Goal: Use online tool/utility: Utilize a website feature to perform a specific function

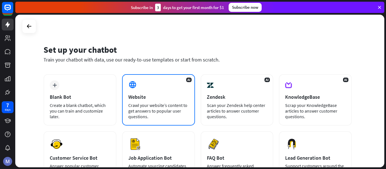
click at [160, 91] on div "AI Website Crawl your website’s content to get answers to popular user question…" at bounding box center [158, 99] width 73 height 51
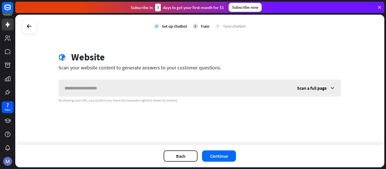
click at [106, 92] on input "text" at bounding box center [175, 88] width 232 height 17
type input "**********"
click at [330, 87] on icon at bounding box center [332, 88] width 6 height 6
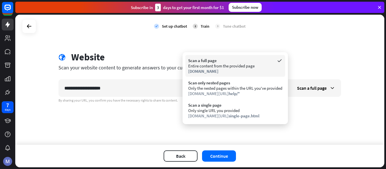
click at [220, 66] on div "Entire content from the provided page" at bounding box center [235, 65] width 94 height 5
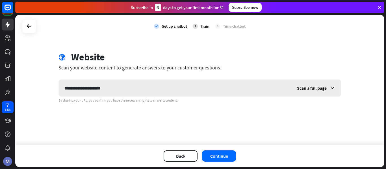
click at [311, 91] on div "Scan a full page" at bounding box center [315, 88] width 49 height 17
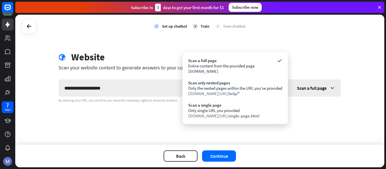
click at [311, 91] on div "Scan a full page" at bounding box center [315, 88] width 49 height 17
click at [221, 154] on button "Continue" at bounding box center [219, 155] width 34 height 11
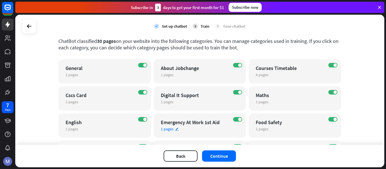
scroll to position [56, 0]
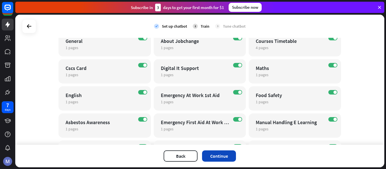
click at [221, 156] on button "Continue" at bounding box center [219, 155] width 34 height 11
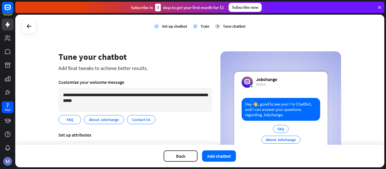
click at [46, 111] on div "**********" at bounding box center [199, 80] width 369 height 130
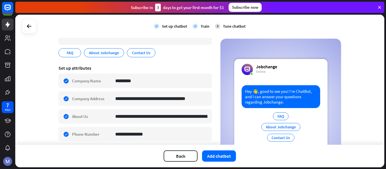
scroll to position [85, 0]
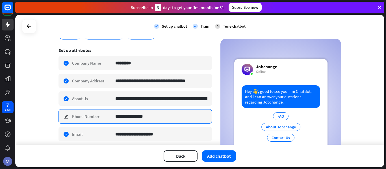
click at [138, 119] on input "**********" at bounding box center [161, 117] width 92 height 14
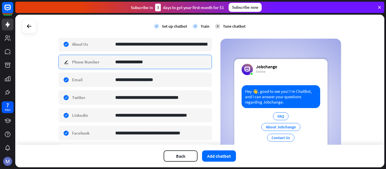
scroll to position [111, 0]
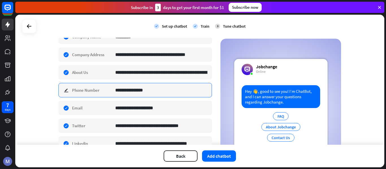
click at [153, 92] on input "**********" at bounding box center [161, 90] width 92 height 14
click at [157, 89] on input "**********" at bounding box center [161, 90] width 92 height 14
paste input "*"
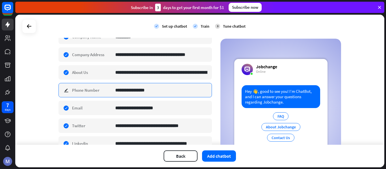
click at [155, 91] on input "**********" at bounding box center [161, 90] width 92 height 14
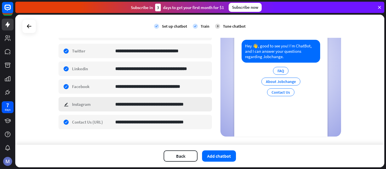
scroll to position [196, 0]
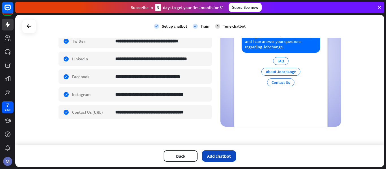
type input "**********"
click at [224, 155] on button "Add chatbot" at bounding box center [219, 155] width 34 height 11
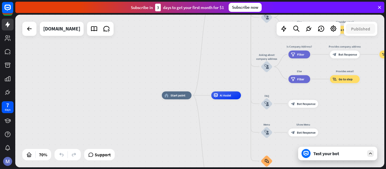
click at [211, 53] on div "home_2 Start point Welcome message block_bot_response Bot Response About us blo…" at bounding box center [199, 91] width 369 height 153
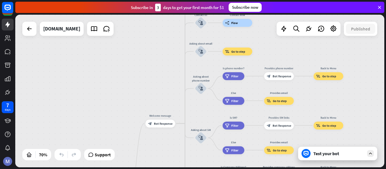
drag, startPoint x: 160, startPoint y: 53, endPoint x: 136, endPoint y: 173, distance: 123.0
click at [136, 169] on html "7 days close Product Help First steps Get started with ChatBot Help Center Foll…" at bounding box center [193, 84] width 386 height 169
click at [150, 72] on div "home_2 Start point Welcome message block_bot_response Bot Response About us blo…" at bounding box center [199, 91] width 369 height 153
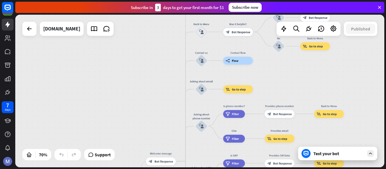
drag, startPoint x: 150, startPoint y: 72, endPoint x: 151, endPoint y: 110, distance: 37.8
click at [151, 110] on div "home_2 Start point Welcome message block_bot_response Bot Response About us blo…" at bounding box center [199, 91] width 369 height 153
click at [165, 58] on div "home_2 Start point Welcome message block_bot_response Bot Response About us blo…" at bounding box center [199, 91] width 369 height 153
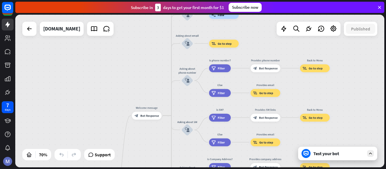
drag, startPoint x: 165, startPoint y: 58, endPoint x: 150, endPoint y: 12, distance: 47.9
click at [150, 12] on div "close Product Help First steps Get started with ChatBot Help Center Follow step…" at bounding box center [200, 84] width 370 height 169
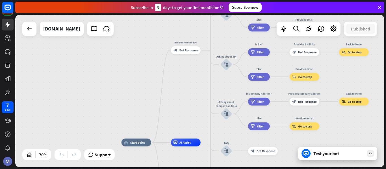
drag, startPoint x: 132, startPoint y: 71, endPoint x: 171, endPoint y: 5, distance: 76.7
click at [171, 5] on div "close Product Help First steps Get started with ChatBot Help Center Follow step…" at bounding box center [200, 84] width 370 height 169
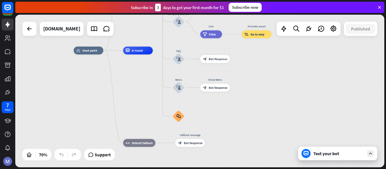
drag, startPoint x: 116, startPoint y: 110, endPoint x: 69, endPoint y: 18, distance: 103.2
click at [69, 18] on div "home_2 Start point Welcome message block_bot_response Bot Response About us blo…" at bounding box center [199, 91] width 369 height 153
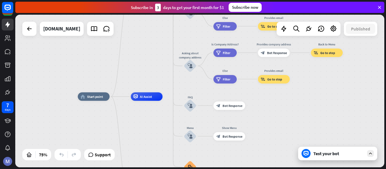
drag, startPoint x: 267, startPoint y: 111, endPoint x: 282, endPoint y: 176, distance: 66.6
click at [282, 169] on html "7 days close Product Help First steps Get started with ChatBot Help Center Foll…" at bounding box center [193, 84] width 386 height 169
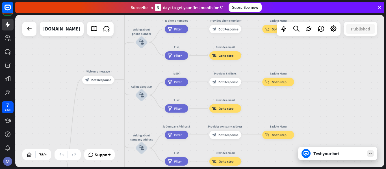
drag, startPoint x: 301, startPoint y: 113, endPoint x: 257, endPoint y: 182, distance: 82.6
click at [257, 169] on html "7 days close Product Help First steps Get started with ChatBot Help Center Foll…" at bounding box center [193, 84] width 386 height 169
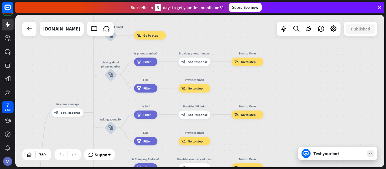
drag, startPoint x: 340, startPoint y: 100, endPoint x: 309, endPoint y: 133, distance: 44.9
click at [309, 133] on div "home_2 Start point Welcome message block_bot_response Bot Response About us blo…" at bounding box center [199, 91] width 369 height 153
drag, startPoint x: 323, startPoint y: 91, endPoint x: 352, endPoint y: 93, distance: 28.8
click at [347, 93] on div "home_2 Start point Welcome message block_bot_response Bot Response About us blo…" at bounding box center [199, 91] width 369 height 153
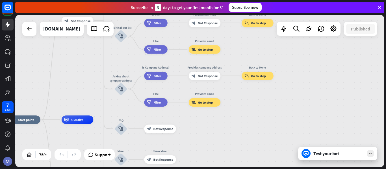
drag, startPoint x: 352, startPoint y: 93, endPoint x: 332, endPoint y: 1, distance: 93.2
click at [335, 0] on html "7 days close Product Help First steps Get started with ChatBot Help Center Foll…" at bounding box center [193, 84] width 386 height 169
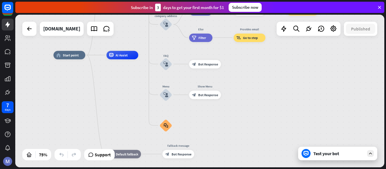
drag, startPoint x: 300, startPoint y: 124, endPoint x: 345, endPoint y: 60, distance: 78.9
click at [345, 60] on div "home_2 Start point Welcome message block_bot_response Bot Response About us blo…" at bounding box center [199, 91] width 369 height 153
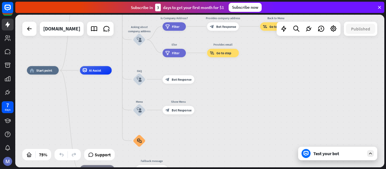
drag, startPoint x: 341, startPoint y: 56, endPoint x: 307, endPoint y: 83, distance: 43.3
click at [313, 78] on div "home_2 Start point Welcome message block_bot_response Bot Response About us blo…" at bounding box center [199, 91] width 369 height 153
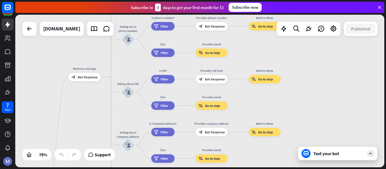
drag, startPoint x: 307, startPoint y: 83, endPoint x: 304, endPoint y: 182, distance: 99.1
click at [304, 169] on html "7 days close Product Help First steps Get started with ChatBot Help Center Foll…" at bounding box center [193, 84] width 386 height 169
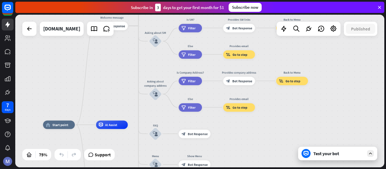
drag, startPoint x: 323, startPoint y: 86, endPoint x: 350, endPoint y: 35, distance: 57.8
click at [350, 35] on div "home_2 Start point Welcome message block_bot_response Bot Response About us blo…" at bounding box center [199, 91] width 369 height 153
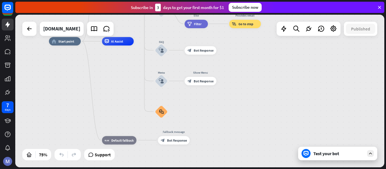
drag, startPoint x: 277, startPoint y: 138, endPoint x: 283, endPoint y: 55, distance: 83.8
click at [283, 55] on div "home_2 Start point Welcome message block_bot_response Bot Response About us blo…" at bounding box center [187, 98] width 277 height 115
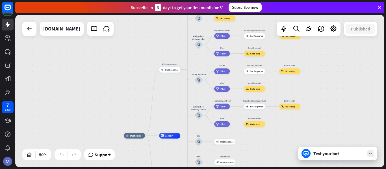
drag, startPoint x: 325, startPoint y: 96, endPoint x: 349, endPoint y: 165, distance: 72.9
click at [349, 165] on div "home_2 Start point Welcome message block_bot_response Bot Response About us blo…" at bounding box center [199, 91] width 369 height 153
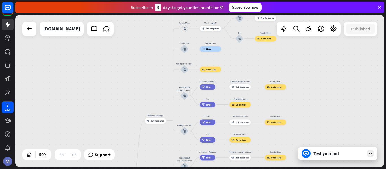
drag, startPoint x: 330, startPoint y: 72, endPoint x: 315, endPoint y: 123, distance: 53.1
click at [315, 123] on div "home_2 Start point Welcome message block_bot_response Bot Response About us blo…" at bounding box center [199, 91] width 369 height 153
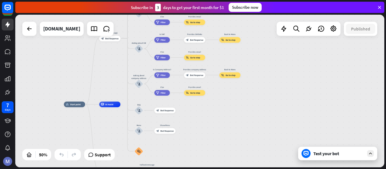
drag, startPoint x: 327, startPoint y: 82, endPoint x: 281, endPoint y: -1, distance: 94.1
click at [281, 0] on html "7 days close Product Help First steps Get started with ChatBot Help Center Foll…" at bounding box center [193, 84] width 386 height 169
click at [326, 156] on div "Test your bot" at bounding box center [338, 154] width 51 height 6
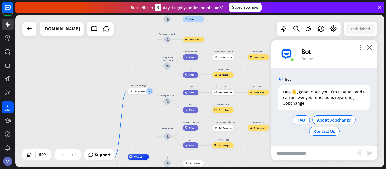
click at [297, 154] on input "text" at bounding box center [314, 153] width 86 height 14
type input "**********"
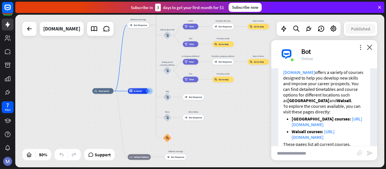
scroll to position [77, 0]
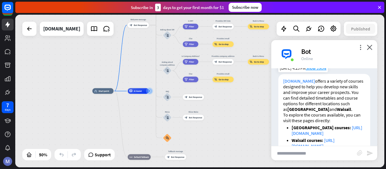
click at [329, 136] on link "[URL][DOMAIN_NAME]" at bounding box center [326, 130] width 71 height 11
click at [301, 151] on input "text" at bounding box center [314, 153] width 86 height 14
type input "**********"
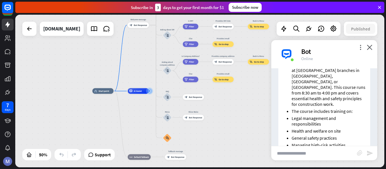
scroll to position [270, 0]
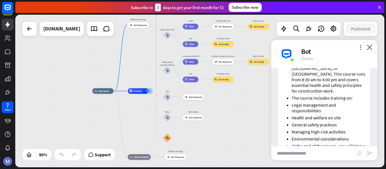
click at [335, 79] on p "Enroll in the Free Level 1 Health and Safety in Construction course offered at …" at bounding box center [328, 68] width 74 height 51
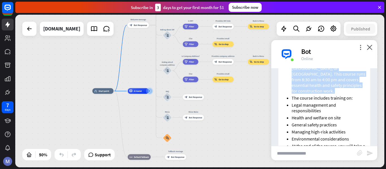
click at [335, 79] on p "Enroll in the Free Level 1 Health and Safety in Construction course offered at …" at bounding box center [328, 68] width 74 height 51
click at [339, 94] on p "Enroll in the Free Level 1 Health and Safety in Construction course offered at …" at bounding box center [328, 68] width 74 height 51
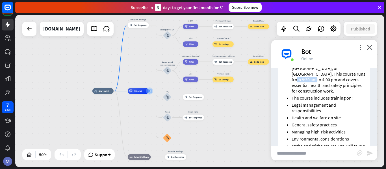
click at [339, 94] on p "Enroll in the Free Level 1 Health and Safety in Construction course offered at …" at bounding box center [328, 68] width 74 height 51
click at [319, 94] on p "Enroll in the Free Level 1 Health and Safety in Construction course offered at …" at bounding box center [328, 68] width 74 height 51
click at [353, 94] on p "Enroll in the Free Level 1 Health and Safety in Construction course offered at …" at bounding box center [328, 68] width 74 height 51
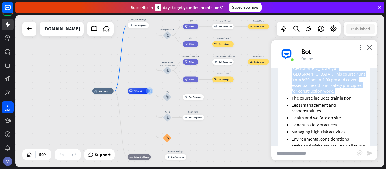
click at [353, 94] on p "Enroll in the Free Level 1 Health and Safety in Construction course offered at …" at bounding box center [328, 68] width 74 height 51
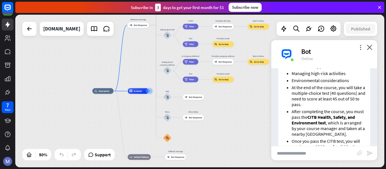
scroll to position [326, 0]
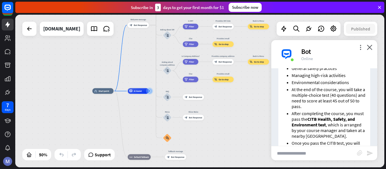
click at [300, 154] on input "text" at bounding box center [314, 153] width 86 height 14
type input "*"
type input "**********"
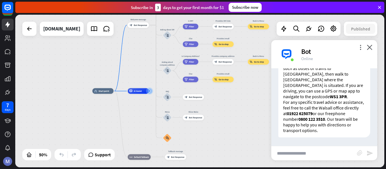
scroll to position [635, 0]
click at [301, 151] on input "text" at bounding box center [314, 153] width 86 height 14
click at [301, 152] on input "text" at bounding box center [314, 153] width 86 height 14
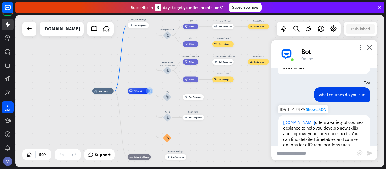
scroll to position [85, 0]
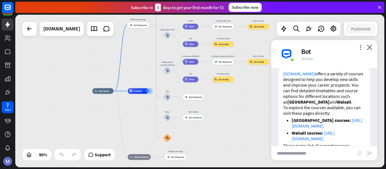
click at [292, 155] on input "text" at bounding box center [314, 153] width 86 height 14
click at [310, 155] on input "text" at bounding box center [314, 153] width 86 height 14
type input "**********"
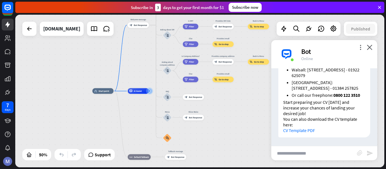
scroll to position [874, 0]
click at [299, 132] on link "CV Template PDF" at bounding box center [299, 131] width 32 height 6
click at [298, 155] on input "text" at bounding box center [314, 153] width 86 height 14
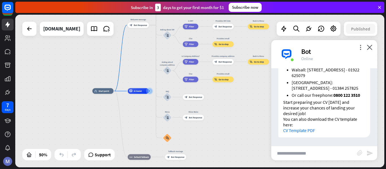
click at [292, 153] on input "text" at bounding box center [314, 153] width 86 height 14
type input "**********"
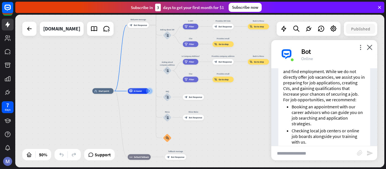
scroll to position [969, 0]
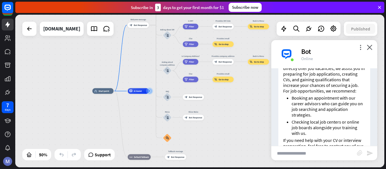
click at [338, 88] on p "[DOMAIN_NAME] primarily focuses on providing training courses, career advice, a…" at bounding box center [324, 65] width 82 height 45
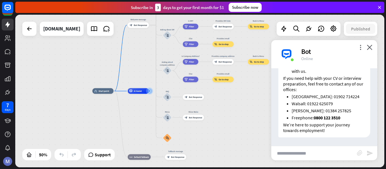
scroll to position [1082, 0]
click at [342, 126] on p "We’re here to support your journey towards employment!" at bounding box center [324, 127] width 82 height 11
click at [312, 149] on input "text" at bounding box center [314, 153] width 86 height 14
click at [297, 148] on input "text" at bounding box center [314, 153] width 86 height 14
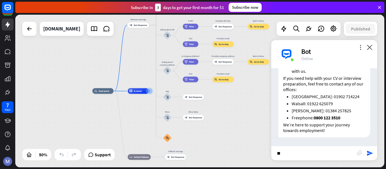
type input "*"
type input "**********"
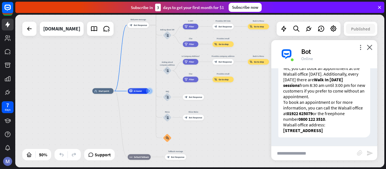
scroll to position [1211, 0]
click at [351, 104] on p "To book an appointment or for more information, you can call the Walsall office…" at bounding box center [324, 110] width 82 height 23
click at [348, 110] on p "To book an appointment or for more information, you can call the Walsall office…" at bounding box center [324, 110] width 82 height 23
click at [296, 112] on p "To book an appointment or for more information, you can call the Walsall office…" at bounding box center [324, 110] width 82 height 23
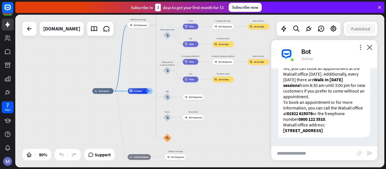
click at [312, 112] on strong "01922 625079" at bounding box center [300, 114] width 26 height 6
click at [305, 154] on input "text" at bounding box center [314, 153] width 86 height 14
click at [304, 154] on input "text" at bounding box center [314, 153] width 86 height 14
type input "**********"
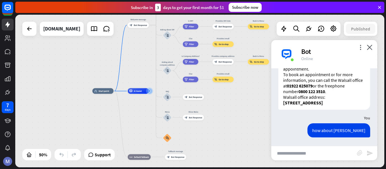
scroll to position [1383, 0]
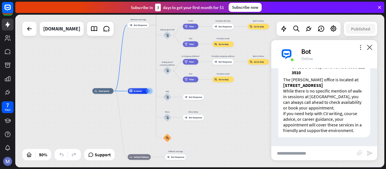
click at [342, 90] on p "While there is no specific mention of walk-in sessions at [GEOGRAPHIC_DATA], yo…" at bounding box center [324, 99] width 82 height 23
click at [305, 100] on p "While there is no specific mention of walk-in sessions at [GEOGRAPHIC_DATA], yo…" at bounding box center [324, 99] width 82 height 23
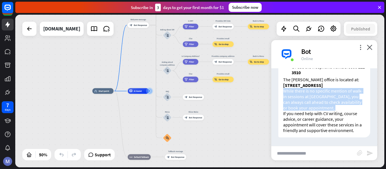
click at [305, 100] on p "While there is no specific mention of walk-in sessions at [GEOGRAPHIC_DATA], yo…" at bounding box center [324, 99] width 82 height 23
click at [337, 99] on p "While there is no specific mention of walk-in sessions at [GEOGRAPHIC_DATA], yo…" at bounding box center [324, 99] width 82 height 23
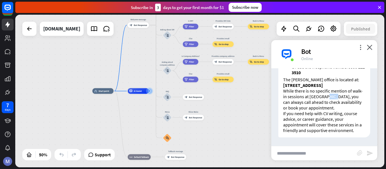
click at [337, 99] on p "While there is no specific mention of walk-in sessions at [GEOGRAPHIC_DATA], yo…" at bounding box center [324, 99] width 82 height 23
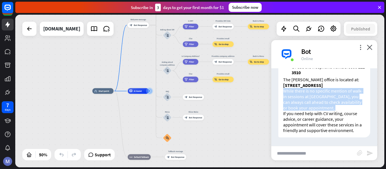
click at [337, 99] on p "While there is no specific mention of walk-in sessions at [GEOGRAPHIC_DATA], yo…" at bounding box center [324, 99] width 82 height 23
click at [343, 100] on p "While there is no specific mention of walk-in sessions at [GEOGRAPHIC_DATA], yo…" at bounding box center [324, 99] width 82 height 23
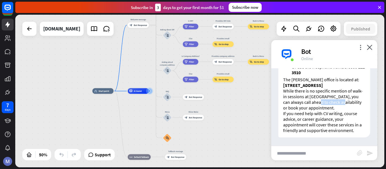
click at [343, 100] on p "While there is no specific mention of walk-in sessions at [GEOGRAPHIC_DATA], yo…" at bounding box center [324, 99] width 82 height 23
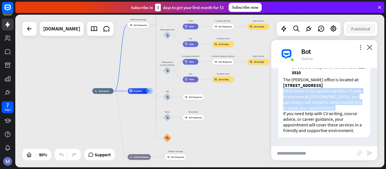
click at [343, 100] on p "While there is no specific mention of walk-in sessions at [GEOGRAPHIC_DATA], yo…" at bounding box center [324, 99] width 82 height 23
click at [319, 104] on p "While there is no specific mention of walk-in sessions at [GEOGRAPHIC_DATA], yo…" at bounding box center [324, 99] width 82 height 23
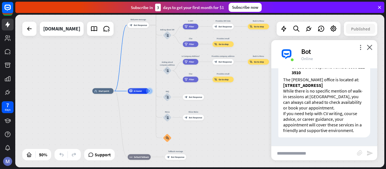
click at [319, 104] on p "While there is no specific mention of walk-in sessions at [GEOGRAPHIC_DATA], yo…" at bounding box center [324, 99] width 82 height 23
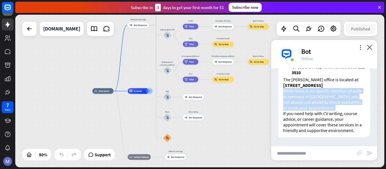
click at [319, 104] on p "While there is no specific mention of walk-in sessions at [GEOGRAPHIC_DATA], yo…" at bounding box center [324, 99] width 82 height 23
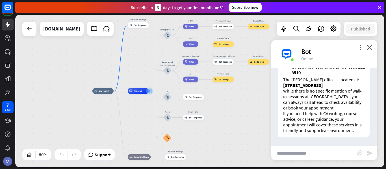
click at [303, 150] on input "text" at bounding box center [314, 153] width 86 height 14
click at [305, 154] on input "text" at bounding box center [314, 153] width 86 height 14
type input "*"
type input "**********"
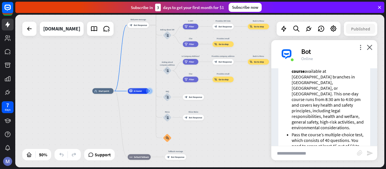
scroll to position [1471, 0]
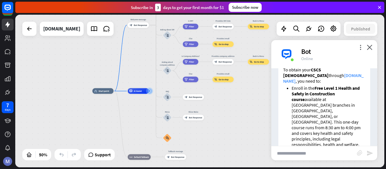
click at [338, 67] on p "A CSCS [DEMOGRAPHIC_DATA] is a certification that proves you have the necessary…" at bounding box center [324, 50] width 82 height 34
click at [332, 67] on p "A CSCS [DEMOGRAPHIC_DATA] is a certification that proves you have the necessary…" at bounding box center [324, 50] width 82 height 34
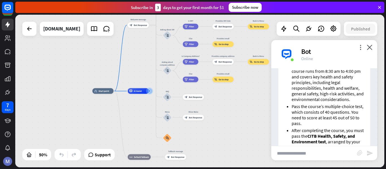
scroll to position [1556, 0]
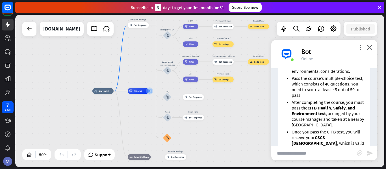
click at [349, 74] on p "Enroll in the Free Level 1 Health and Safety in Construction course available a…" at bounding box center [328, 37] width 74 height 73
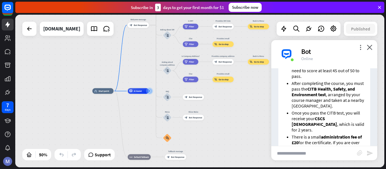
scroll to position [1584, 0]
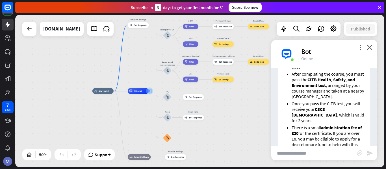
click at [311, 70] on p "Pass the course’s multiple-choice test, which consists of 40 questions. You nee…" at bounding box center [328, 58] width 74 height 23
click at [326, 70] on p "Pass the course’s multiple-choice test, which consists of 40 questions. You nee…" at bounding box center [328, 58] width 74 height 23
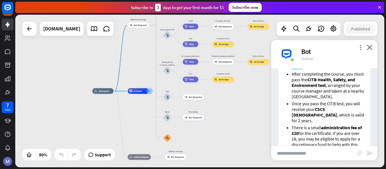
click at [338, 70] on p "Pass the course’s multiple-choice test, which consists of 40 questions. You nee…" at bounding box center [328, 58] width 74 height 23
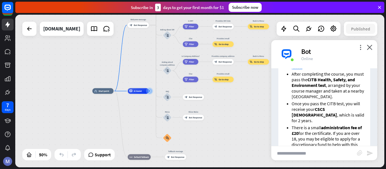
click at [334, 70] on p "Pass the course’s multiple-choice test, which consists of 40 questions. You nee…" at bounding box center [328, 58] width 74 height 23
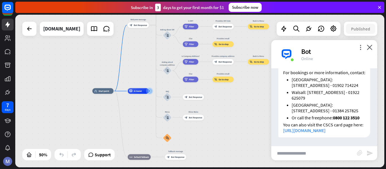
scroll to position [1725, 0]
